Goal: Task Accomplishment & Management: Manage account settings

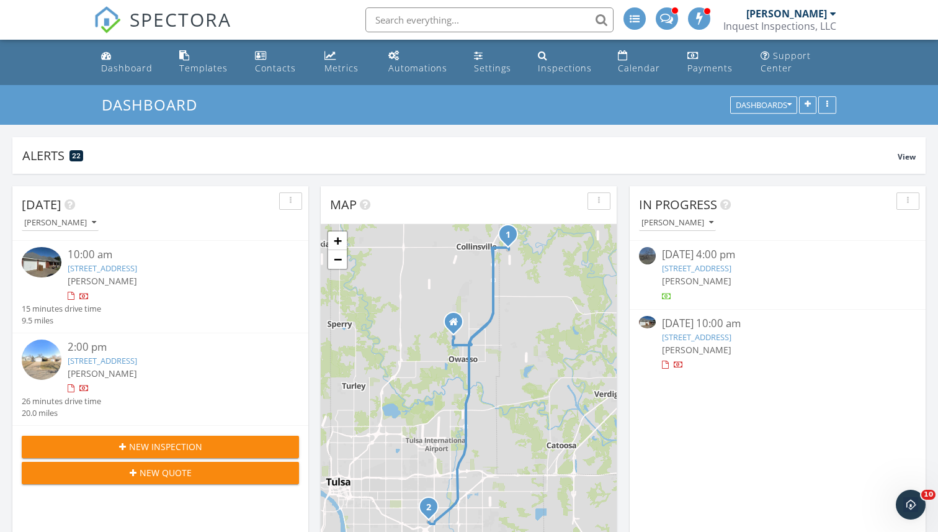
click at [51, 259] on img at bounding box center [42, 262] width 40 height 30
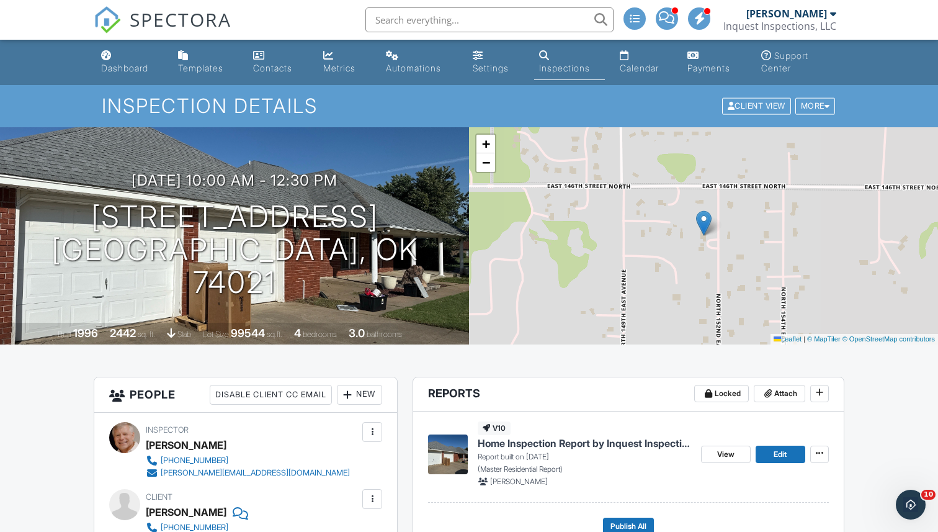
scroll to position [233, 0]
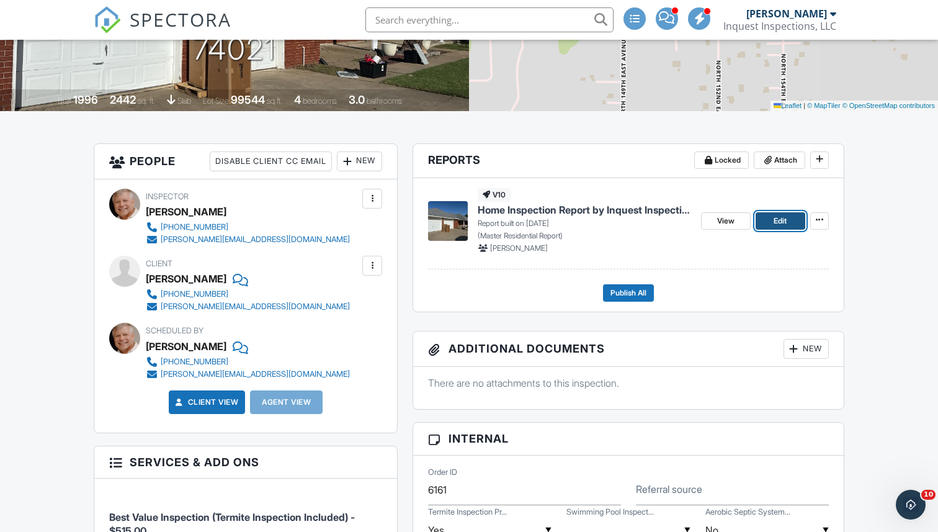
click at [774, 222] on span "Edit" at bounding box center [780, 221] width 13 height 12
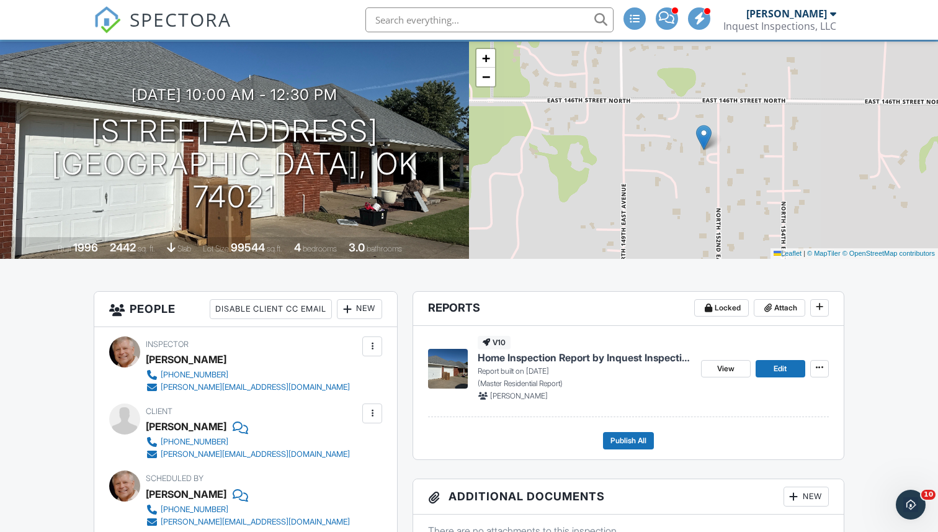
scroll to position [173, 0]
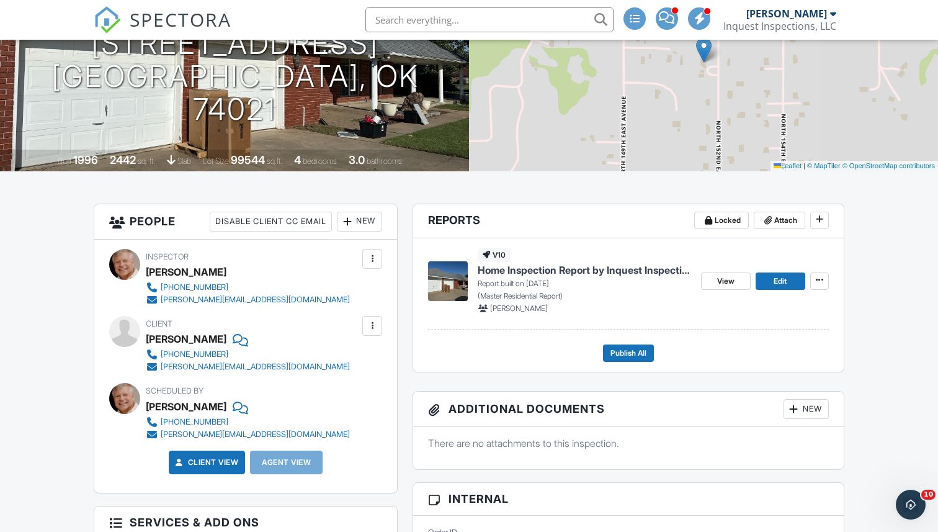
click at [364, 221] on div "New" at bounding box center [359, 222] width 45 height 20
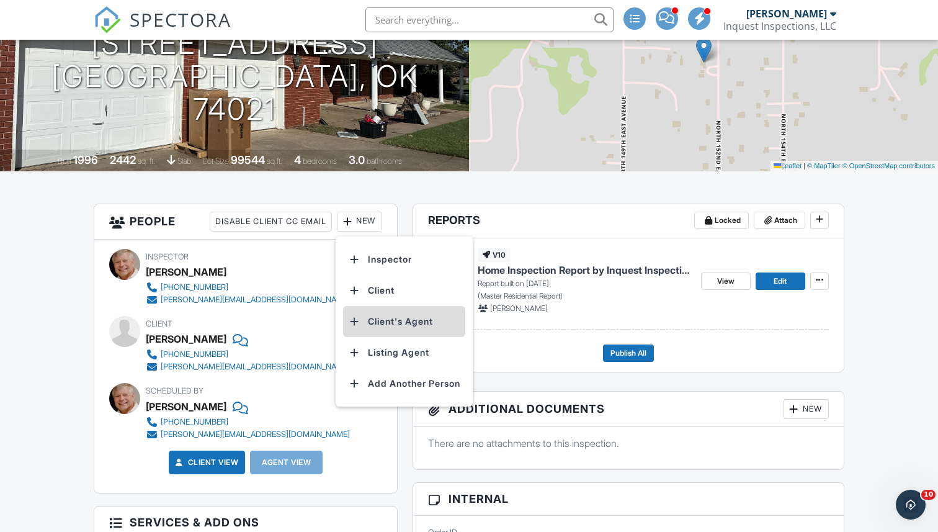
click at [399, 318] on li "Client's Agent" at bounding box center [404, 321] width 122 height 31
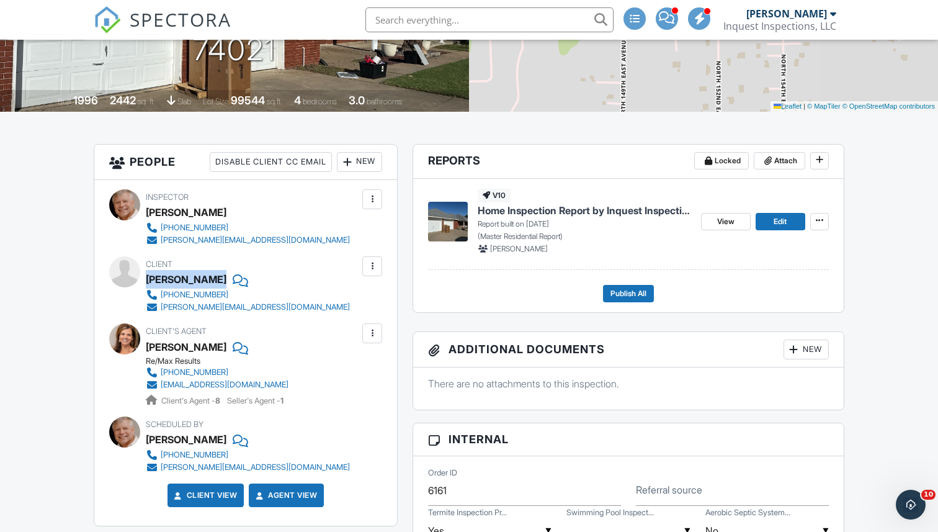
drag, startPoint x: 146, startPoint y: 279, endPoint x: 190, endPoint y: 279, distance: 43.4
click at [190, 279] on div "[PERSON_NAME]" at bounding box center [253, 279] width 214 height 19
copy div "[PERSON_NAME]"
copy div "Joe Sagi"
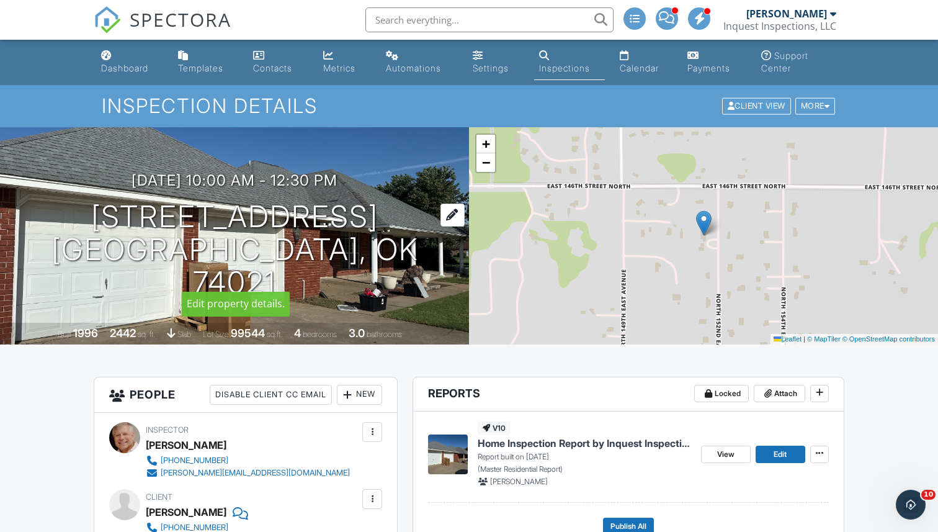
click at [190, 228] on h1 "14504 N 152nd E Ave Collinsville, OK 74021" at bounding box center [234, 249] width 429 height 98
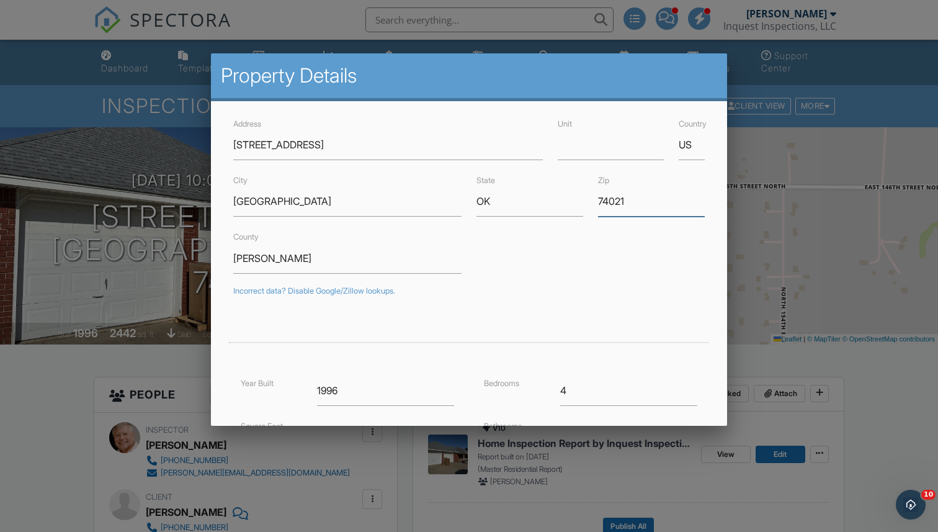
drag, startPoint x: 598, startPoint y: 199, endPoint x: 635, endPoint y: 199, distance: 36.6
click at [635, 199] on input "74021" at bounding box center [651, 201] width 107 height 30
click at [151, 305] on div at bounding box center [469, 270] width 938 height 664
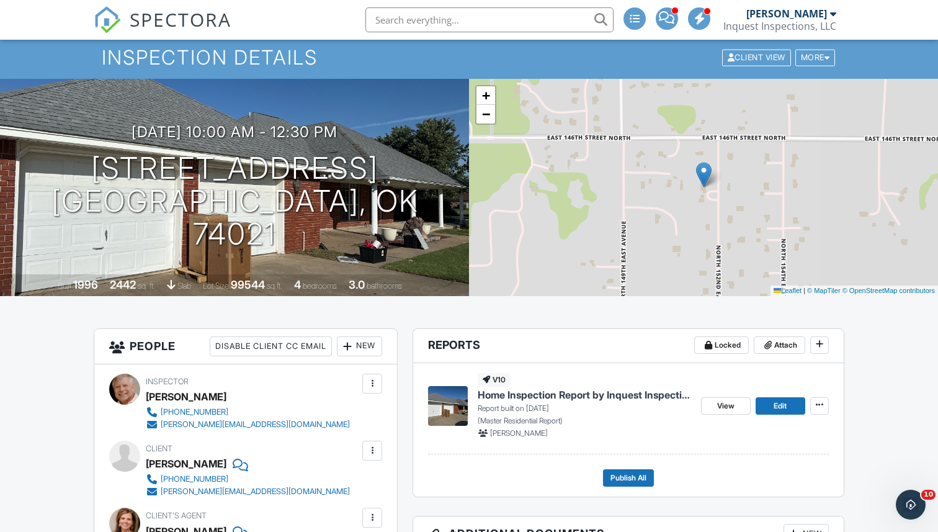
scroll to position [184, 0]
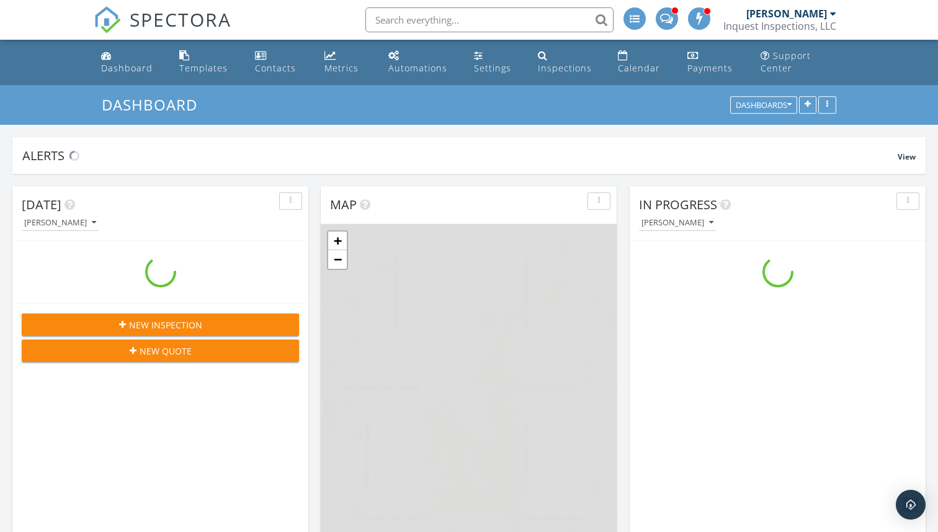
click at [391, 17] on input "text" at bounding box center [489, 19] width 248 height 25
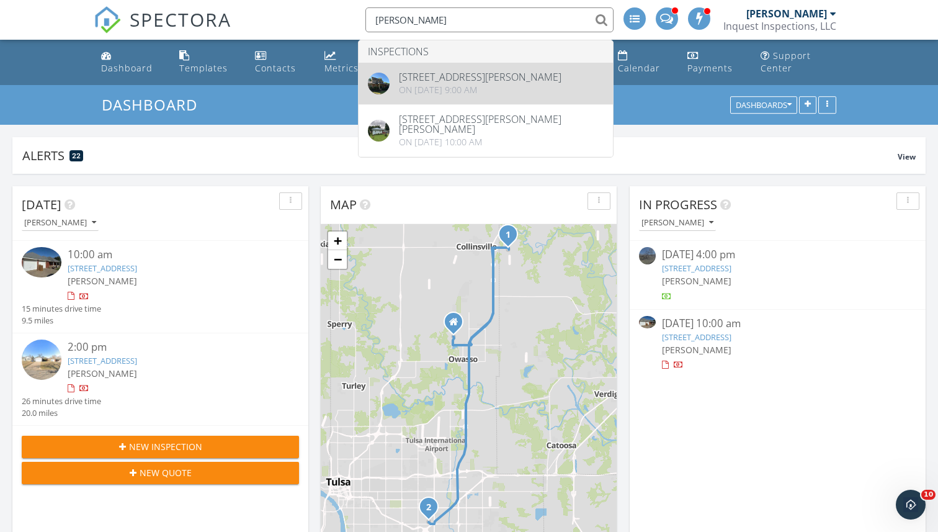
type input "[PERSON_NAME]"
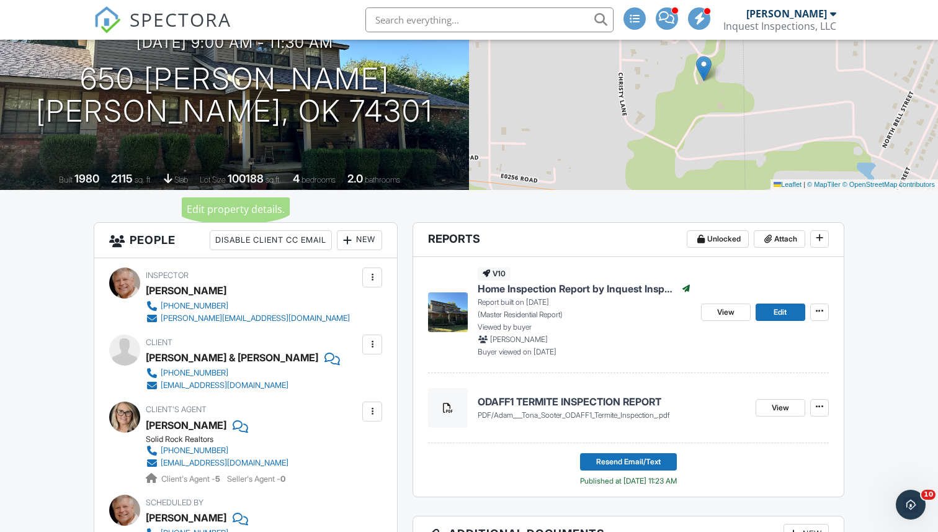
scroll to position [263, 0]
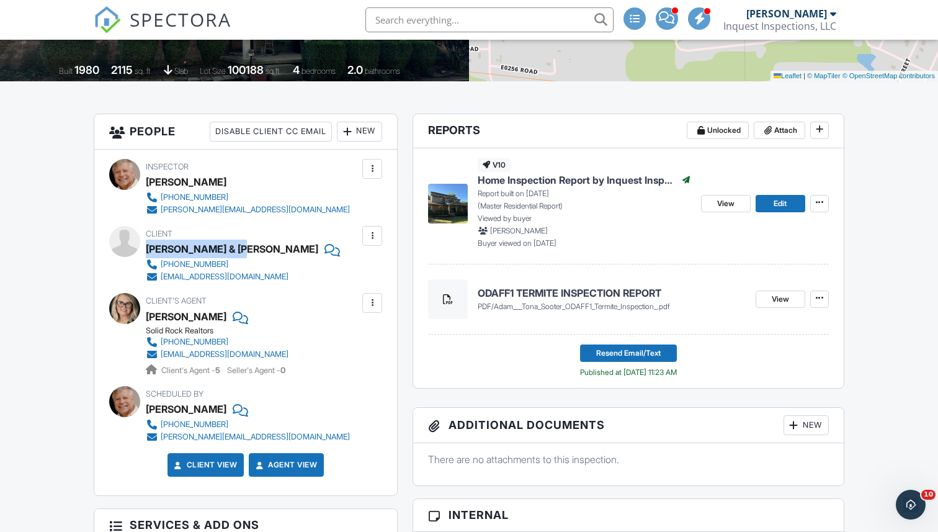
drag, startPoint x: 148, startPoint y: 250, endPoint x: 243, endPoint y: 249, distance: 94.3
click at [243, 249] on div "Adam & Tona Sooter" at bounding box center [232, 248] width 172 height 19
copy div "Adam & Tona Sooter"
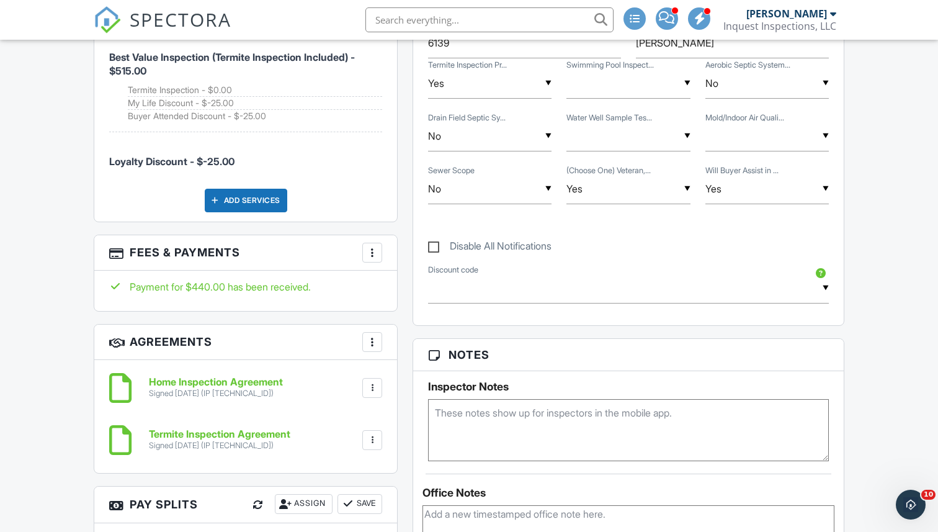
scroll to position [792, 0]
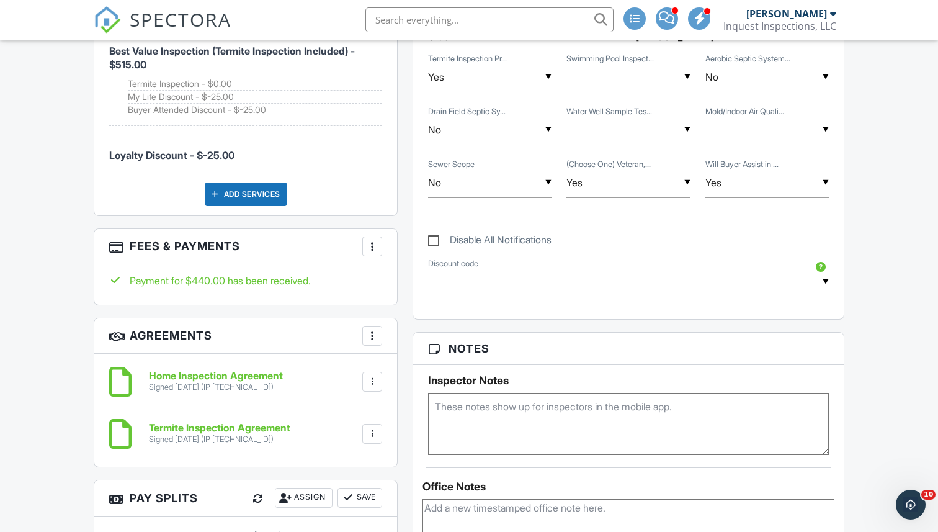
click at [370, 243] on div at bounding box center [372, 246] width 12 height 12
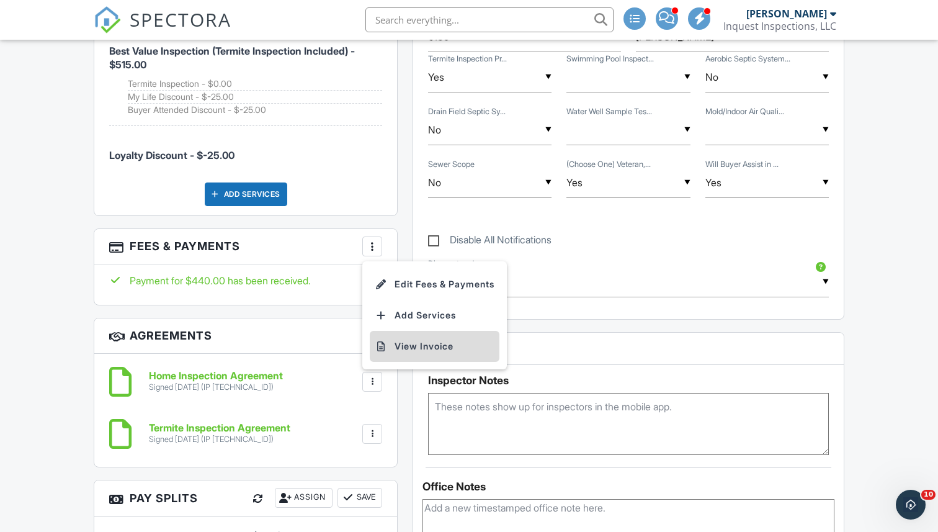
click at [401, 339] on li "View Invoice" at bounding box center [435, 346] width 130 height 31
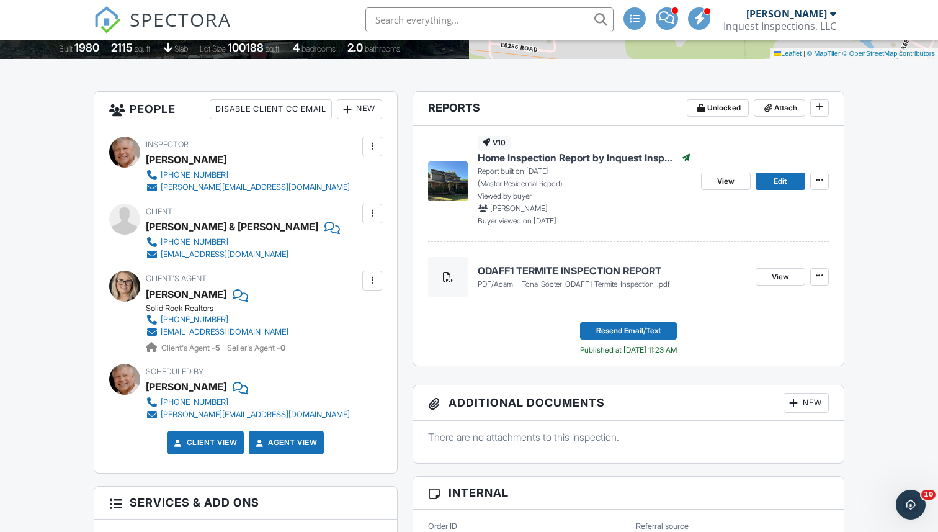
scroll to position [285, 0]
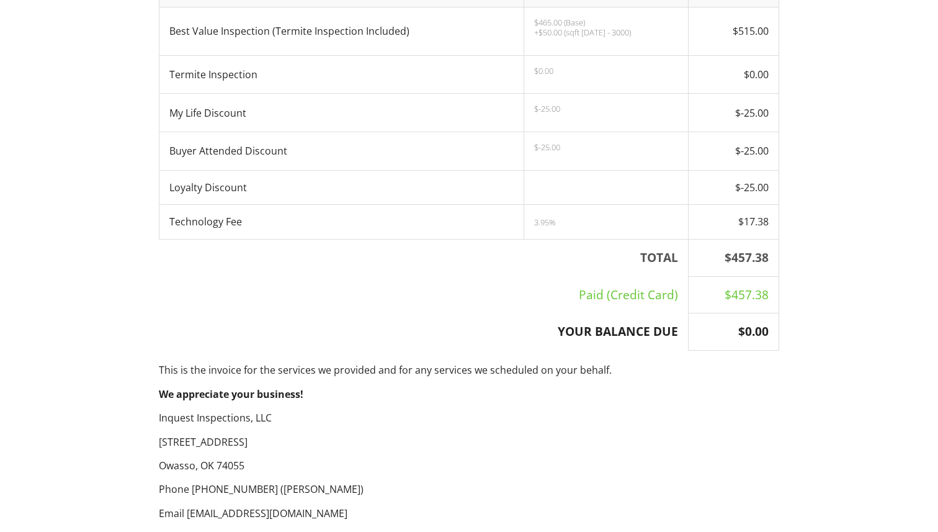
scroll to position [571, 0]
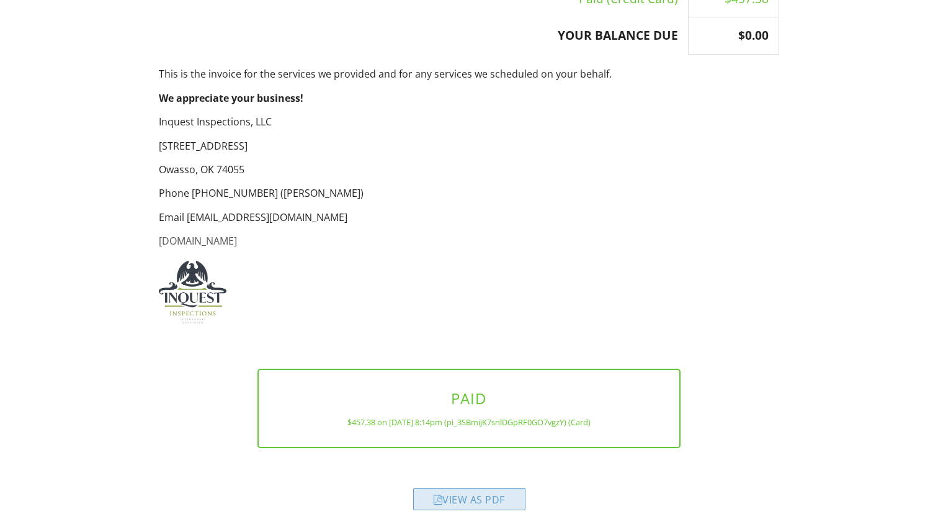
click at [466, 502] on div "View as PDF" at bounding box center [469, 499] width 112 height 22
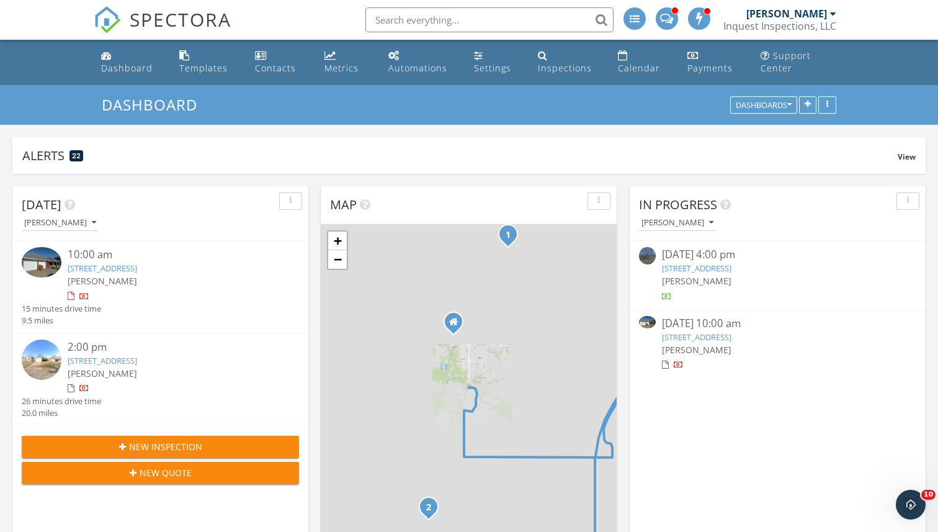
click at [47, 267] on img at bounding box center [42, 262] width 40 height 30
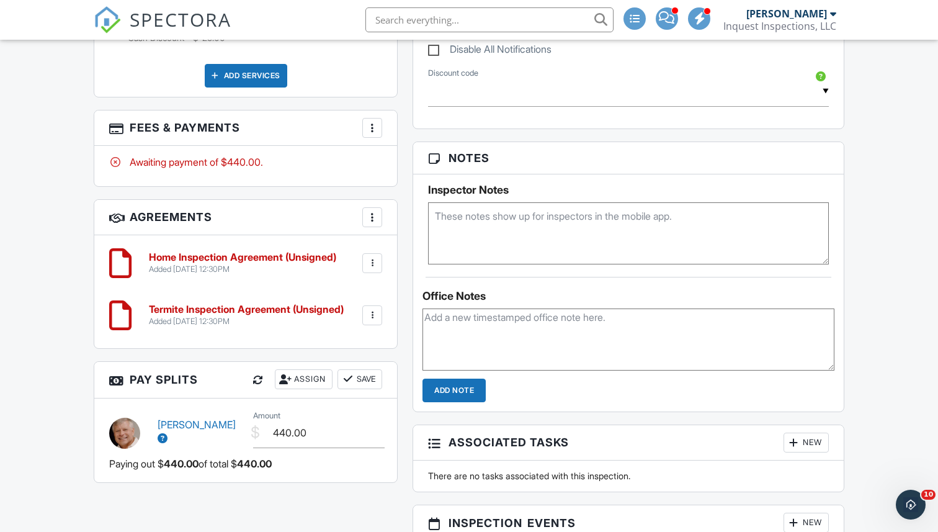
click at [369, 131] on div at bounding box center [372, 128] width 12 height 12
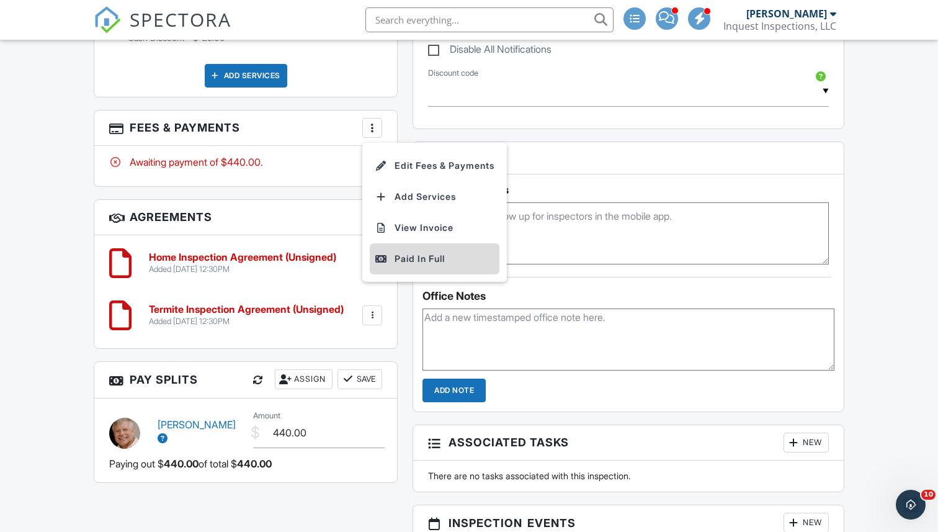
click at [403, 251] on div "Paid In Full" at bounding box center [435, 258] width 120 height 15
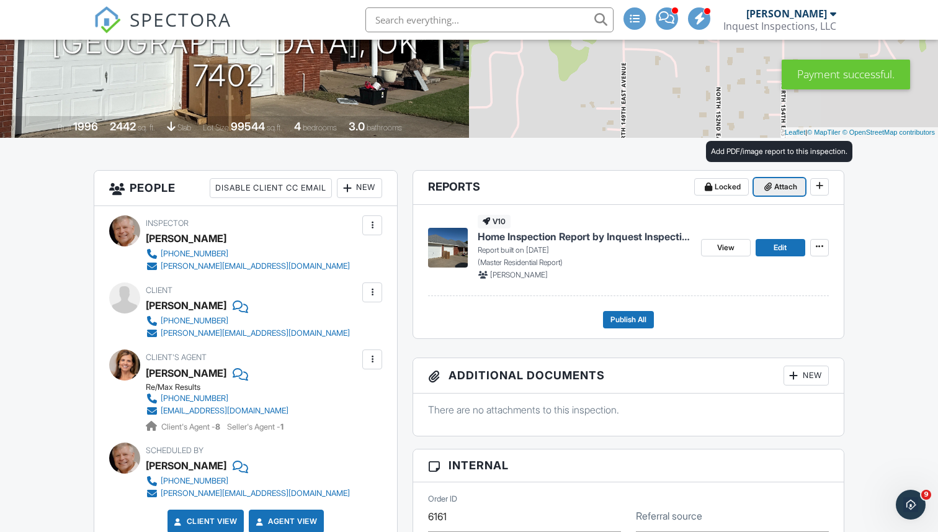
click at [777, 186] on span "Attach" at bounding box center [785, 187] width 23 height 12
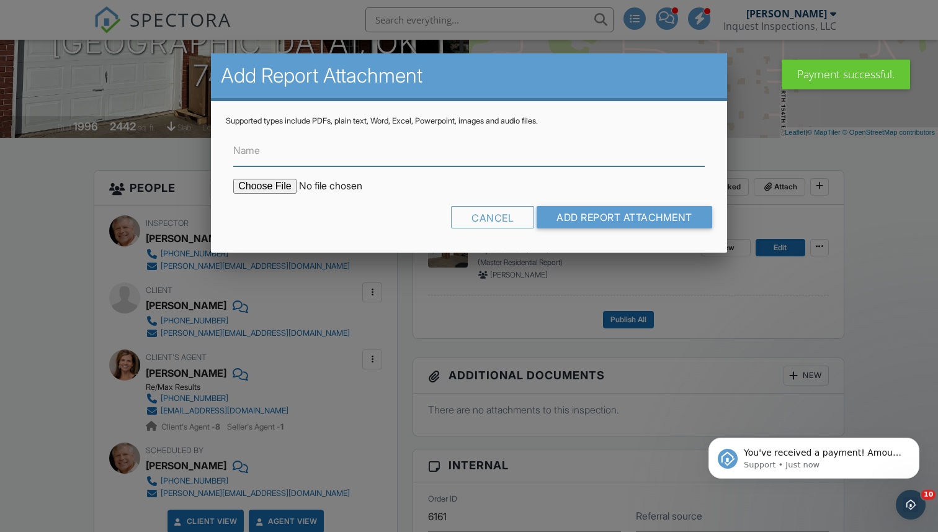
click at [372, 154] on input "Name" at bounding box center [468, 151] width 471 height 30
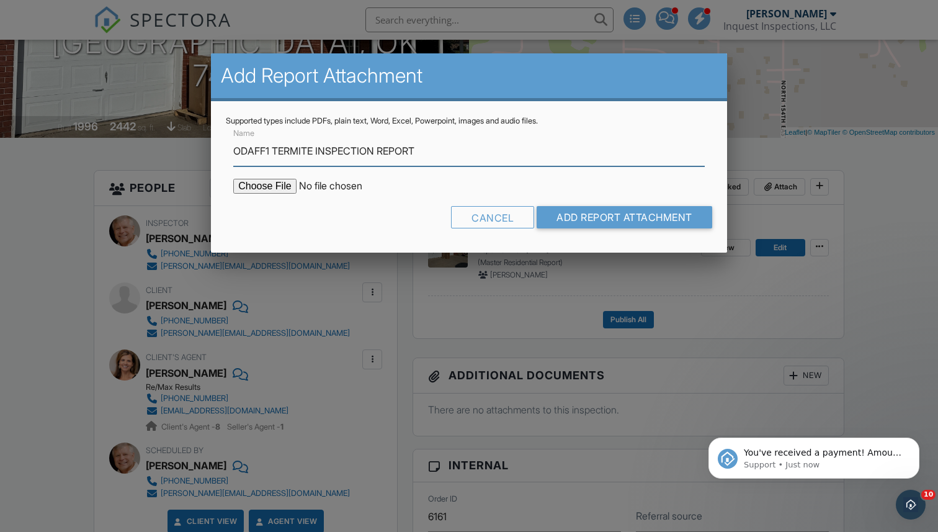
type input "ODAFF1 TERMITE INSPECTION REPORT"
click at [256, 182] on input "file" at bounding box center [338, 186] width 211 height 15
type input "C:\fakepath\Joe Sagi ODAFF1 Termite Inspection .pdf"
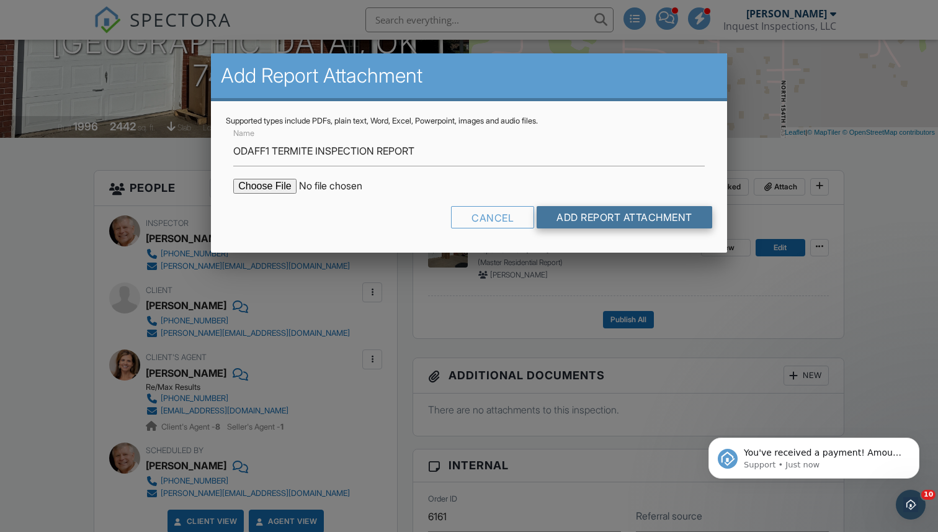
click at [597, 221] on input "Add Report Attachment" at bounding box center [625, 217] width 176 height 22
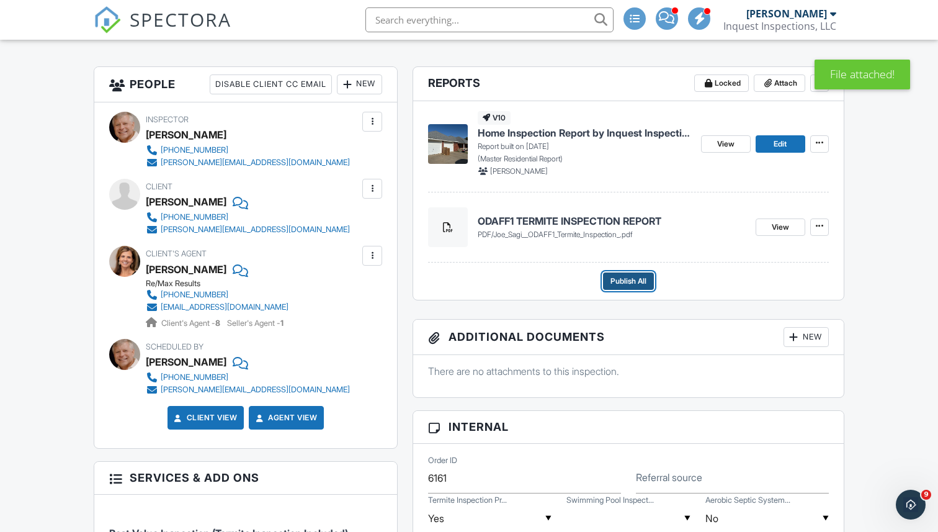
click at [618, 282] on span "Publish All" at bounding box center [628, 281] width 36 height 12
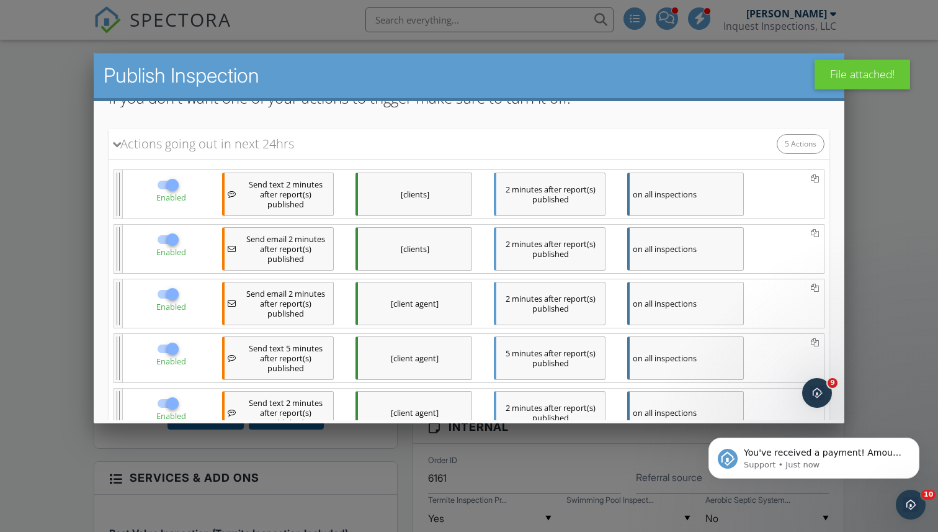
scroll to position [233, 0]
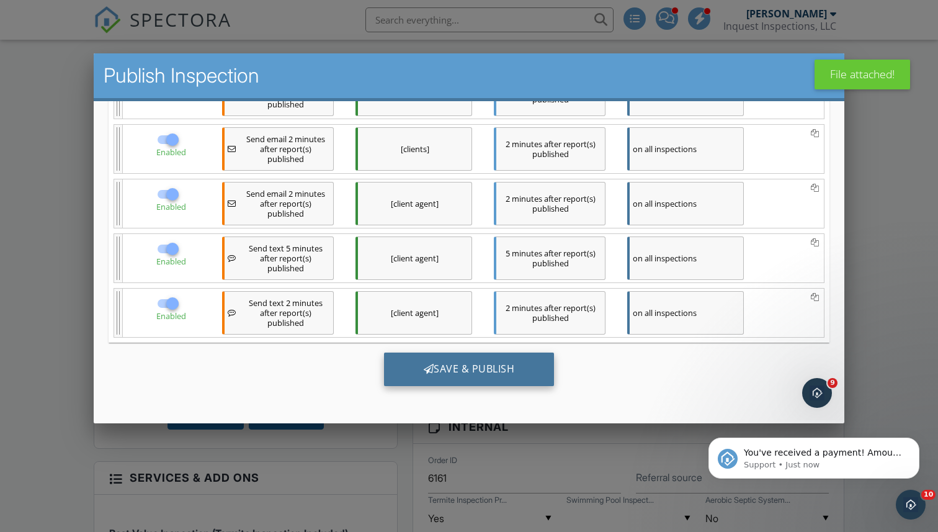
click at [451, 372] on div "Save & Publish" at bounding box center [469, 368] width 171 height 33
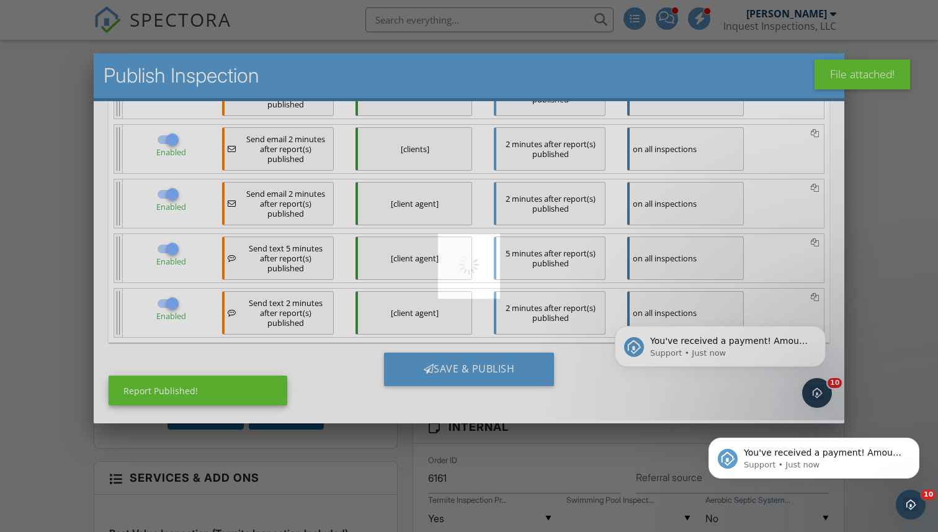
scroll to position [0, 0]
